Goal: Task Accomplishment & Management: Complete application form

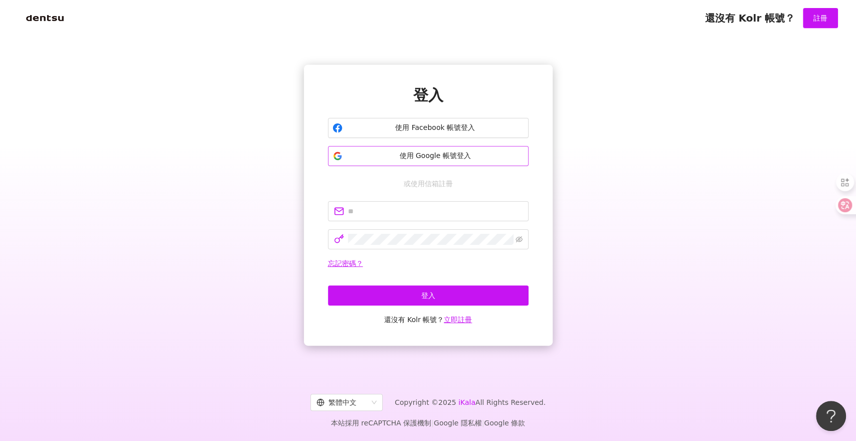
click at [420, 156] on span "使用 Google 帳號登入" at bounding box center [434, 156] width 177 height 10
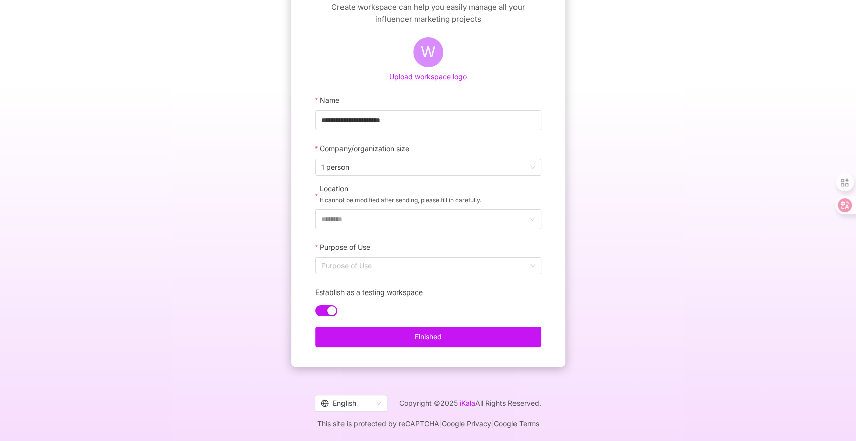
scroll to position [89, 0]
click at [360, 221] on input "********" at bounding box center [423, 217] width 205 height 19
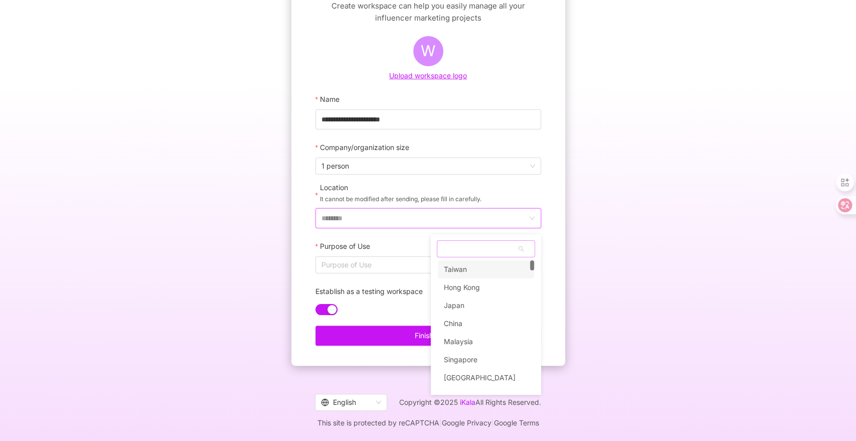
click at [449, 269] on div "Taiwan" at bounding box center [455, 269] width 23 height 18
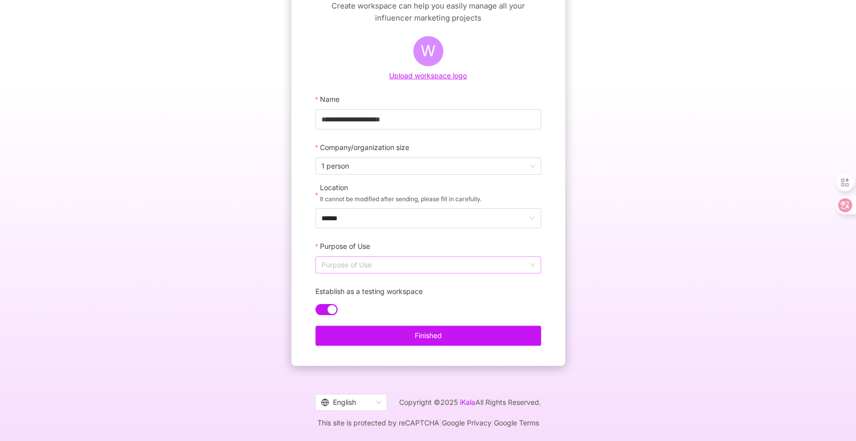
click at [405, 264] on input "Purpose of Use" at bounding box center [428, 265] width 214 height 16
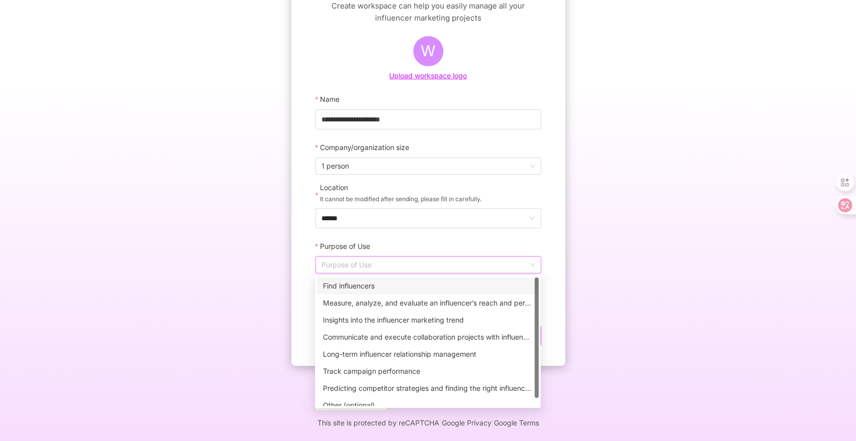
click at [382, 288] on div "Find influencers" at bounding box center [428, 285] width 210 height 11
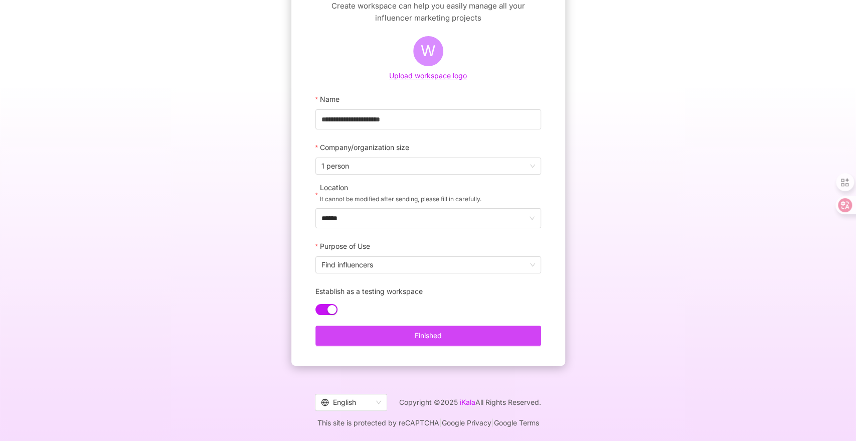
click at [378, 330] on button "Finished" at bounding box center [428, 335] width 226 height 20
